Goal: Navigation & Orientation: Find specific page/section

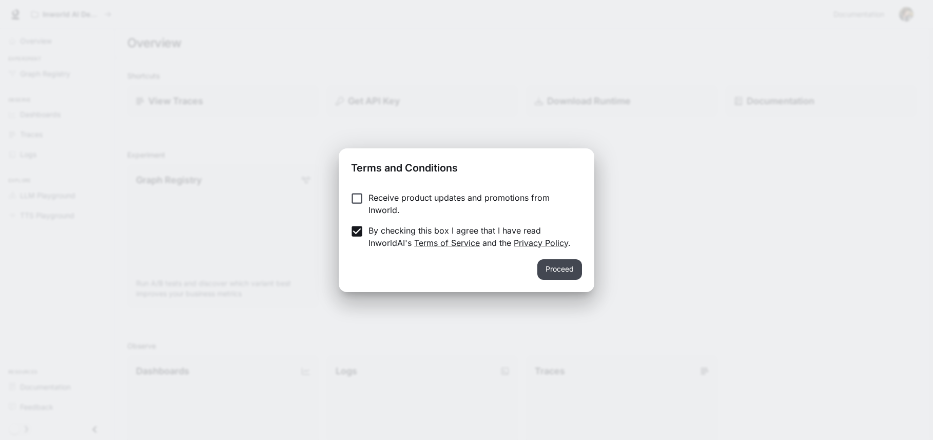
click at [567, 263] on button "Proceed" at bounding box center [559, 269] width 45 height 21
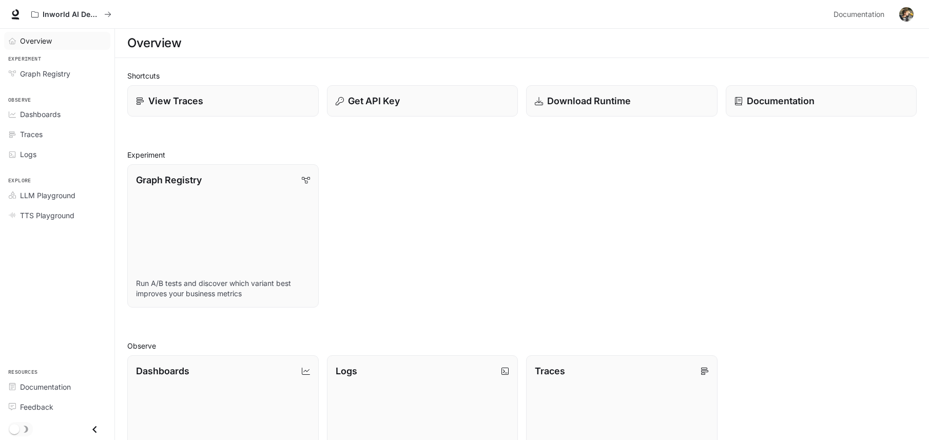
click at [34, 40] on span "Overview" at bounding box center [36, 40] width 32 height 11
click at [53, 72] on span "Graph Registry" at bounding box center [45, 73] width 50 height 11
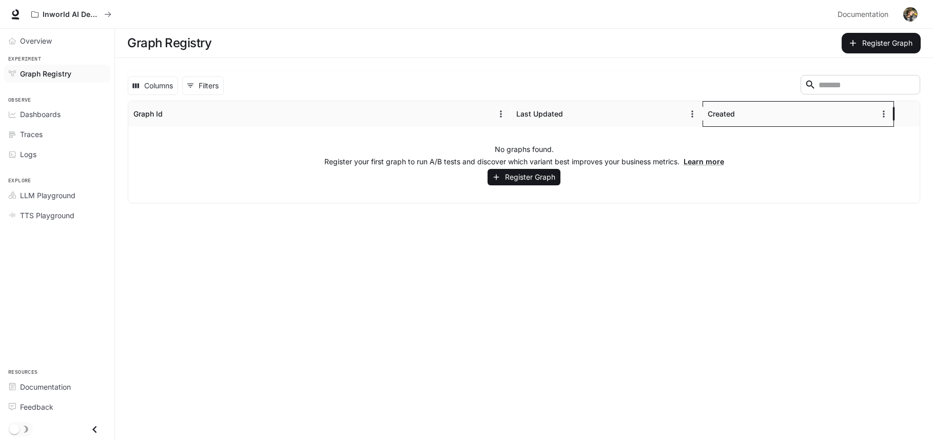
click at [723, 117] on div "Created" at bounding box center [721, 113] width 27 height 9
click at [771, 114] on div "Created" at bounding box center [792, 113] width 168 height 25
click at [726, 109] on div "Created" at bounding box center [721, 113] width 27 height 9
click at [882, 111] on icon "Menu" at bounding box center [884, 114] width 10 height 10
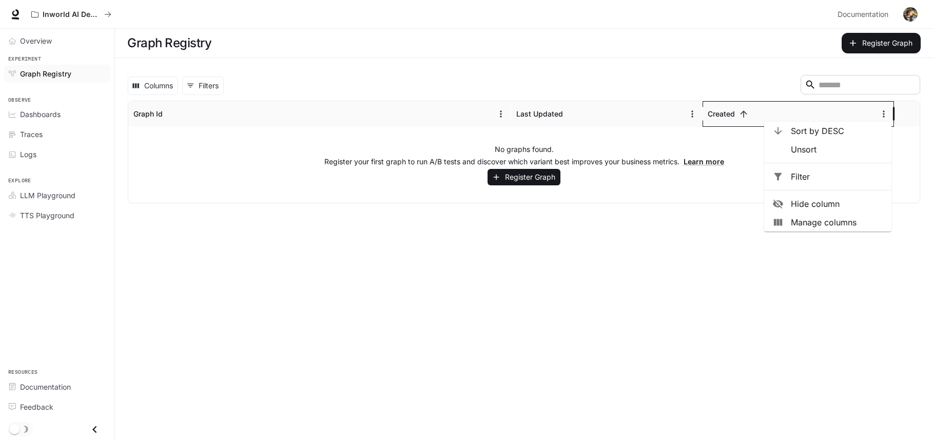
click at [735, 114] on div "Created" at bounding box center [792, 113] width 168 height 25
click at [722, 114] on div "Created" at bounding box center [721, 113] width 27 height 9
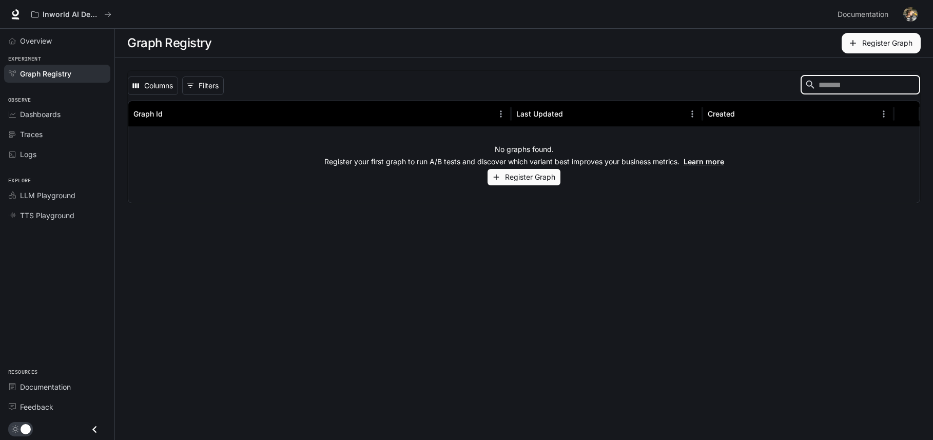
click at [819, 85] on input "Search" at bounding box center [860, 85] width 82 height 12
type input "**********"
click at [864, 80] on input "**********" at bounding box center [860, 85] width 82 height 12
click at [859, 87] on input "**********" at bounding box center [860, 85] width 82 height 12
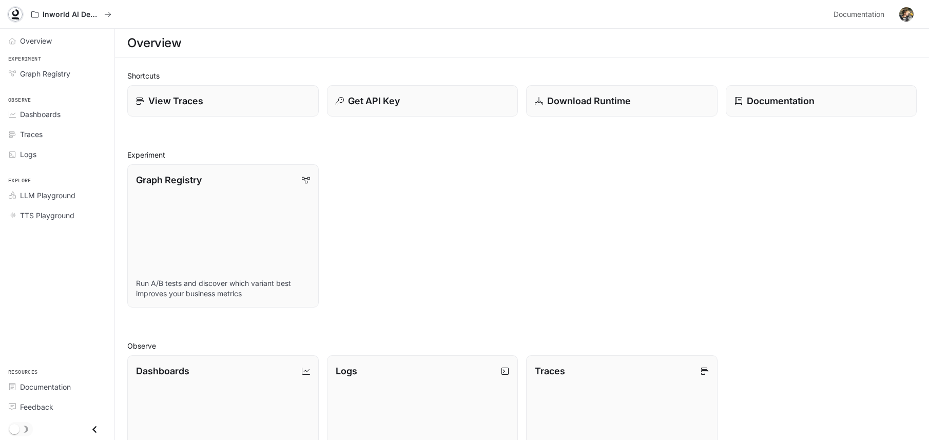
click at [11, 14] on icon at bounding box center [15, 14] width 10 height 10
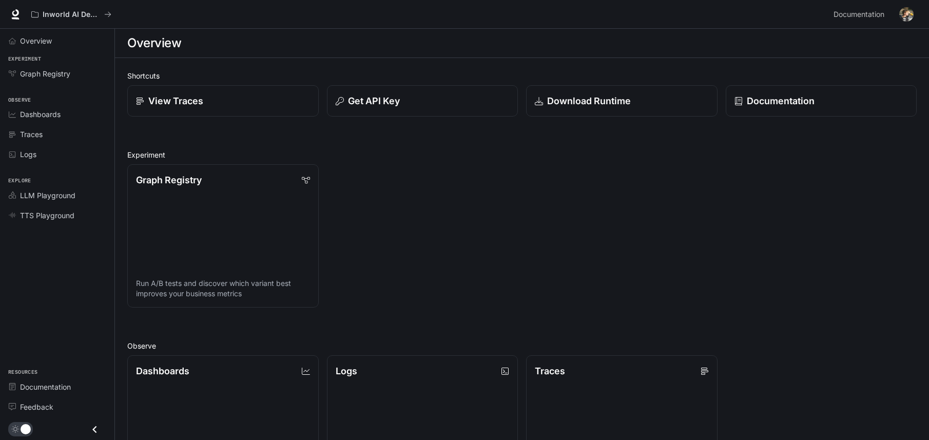
click at [10, 428] on span "main menu drawer" at bounding box center [20, 429] width 25 height 14
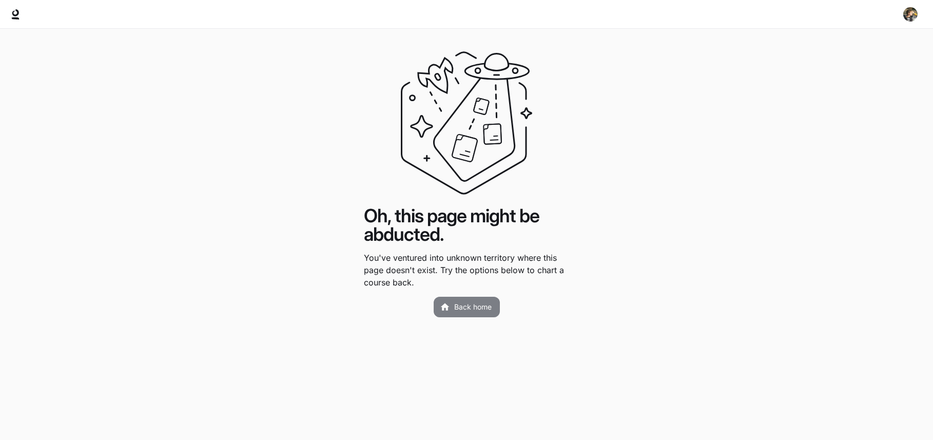
click at [472, 307] on link "Back home" at bounding box center [467, 307] width 66 height 21
